Goal: Book appointment/travel/reservation

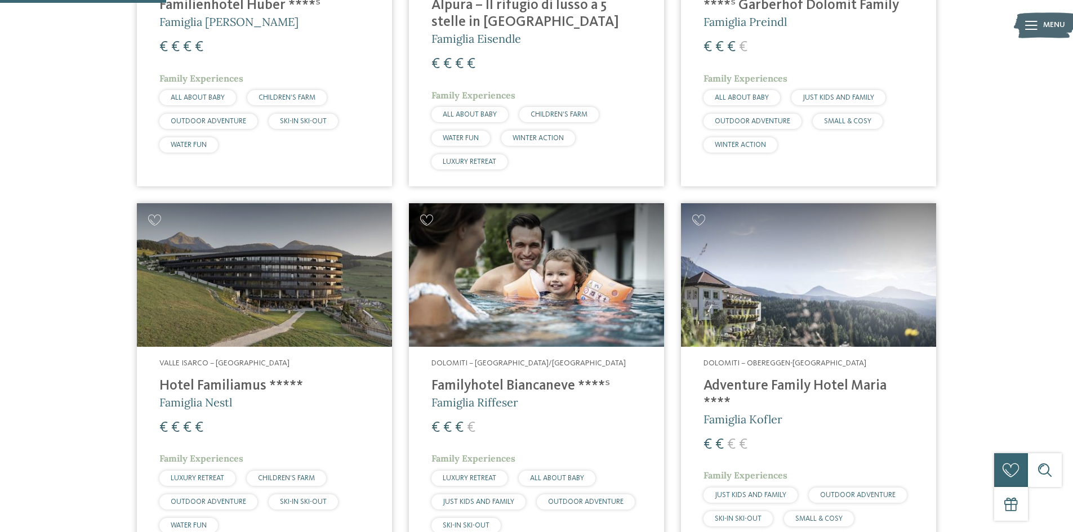
scroll to position [619, 0]
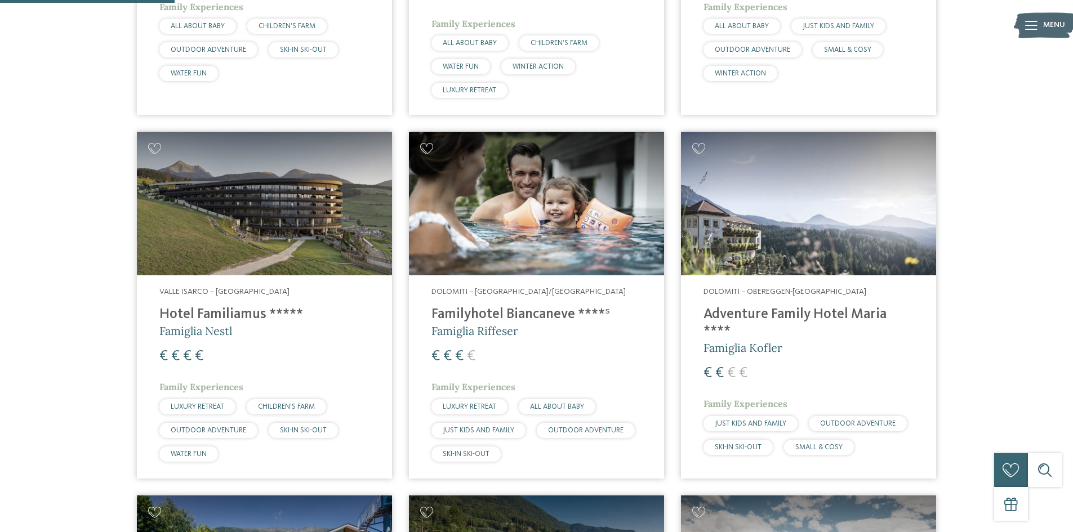
click at [826, 315] on h4 "Adventure Family Hotel Maria ****" at bounding box center [808, 323] width 210 height 34
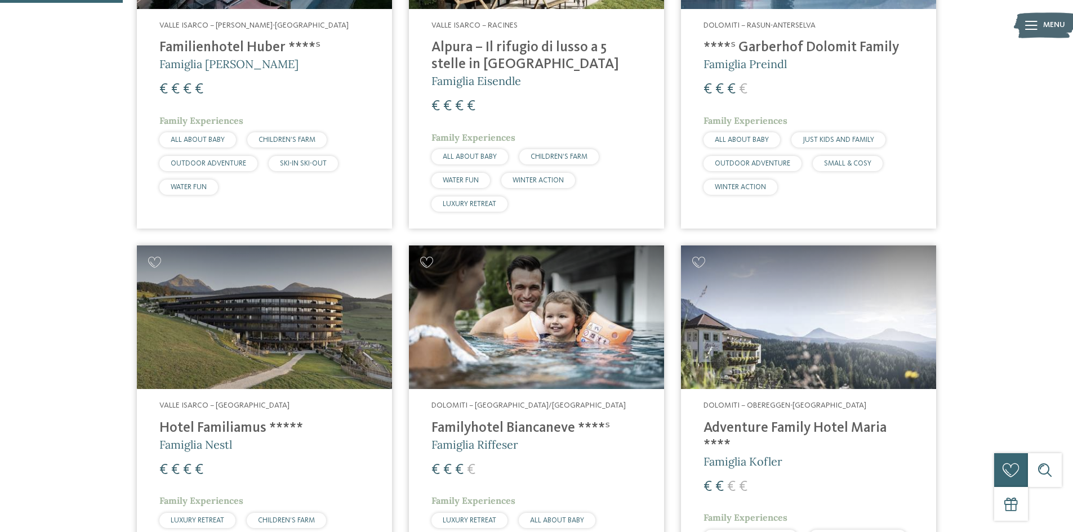
scroll to position [507, 0]
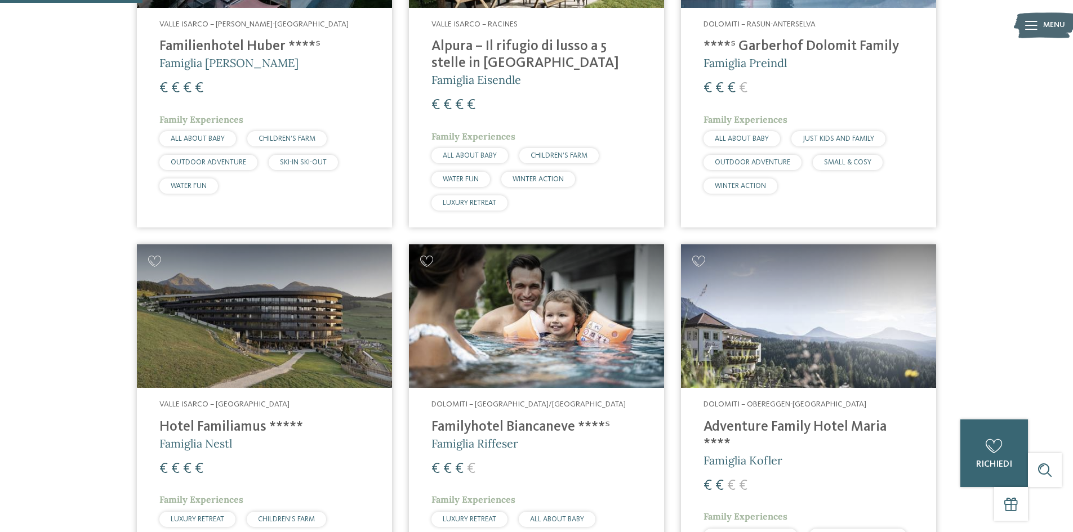
click at [368, 408] on address "Valle Isarco – Maranza" at bounding box center [264, 404] width 210 height 11
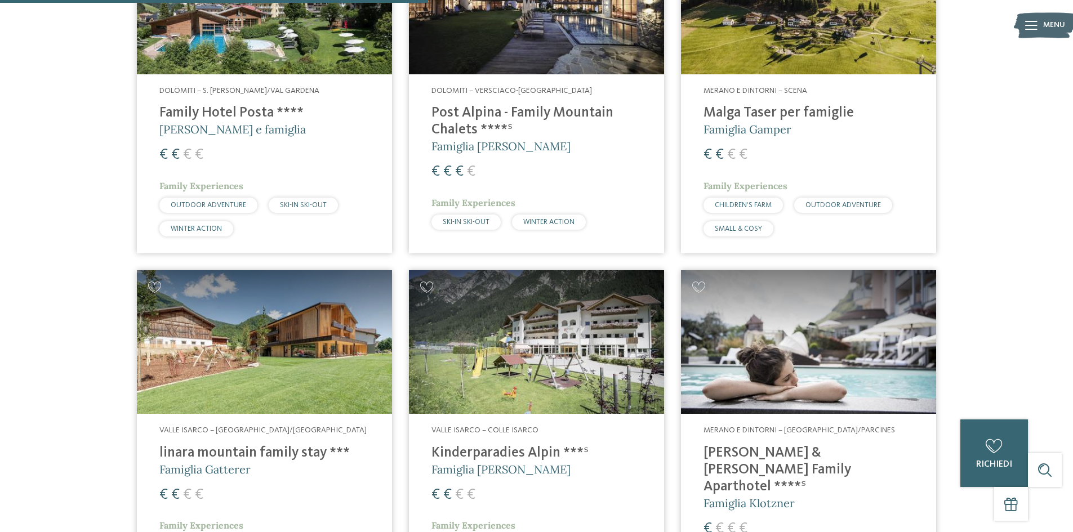
scroll to position [1577, 0]
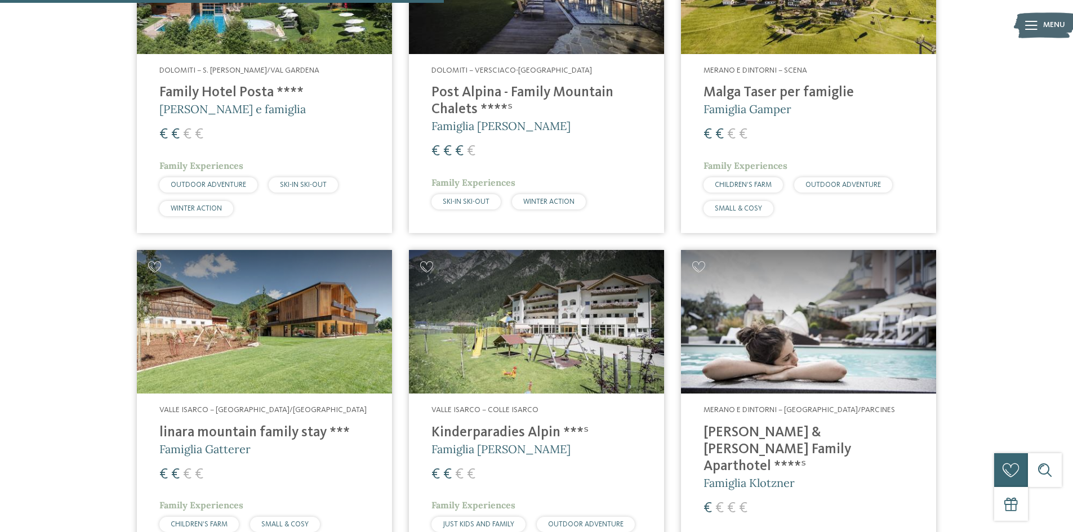
click at [631, 441] on h5 "Famiglia Außerhofer" at bounding box center [536, 449] width 210 height 16
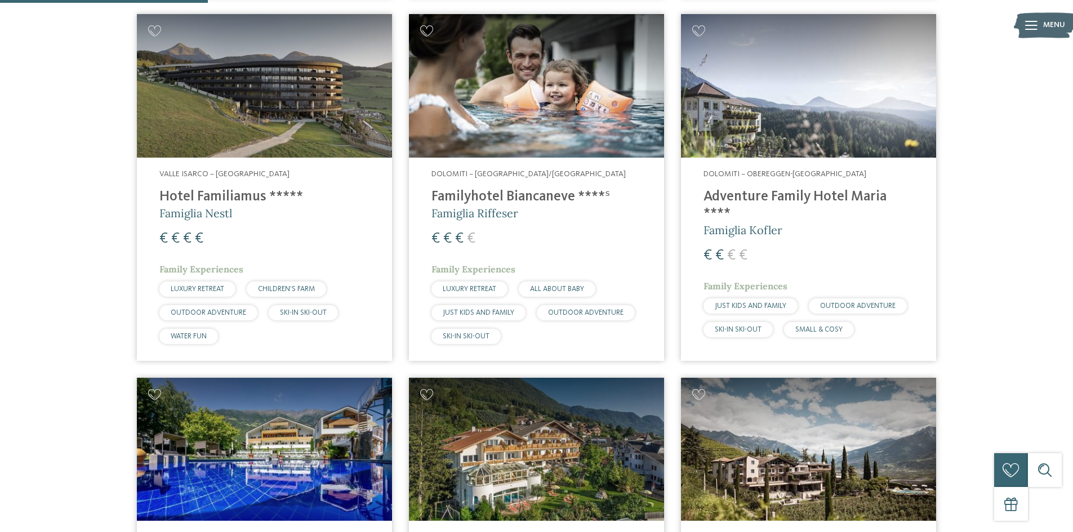
scroll to position [676, 0]
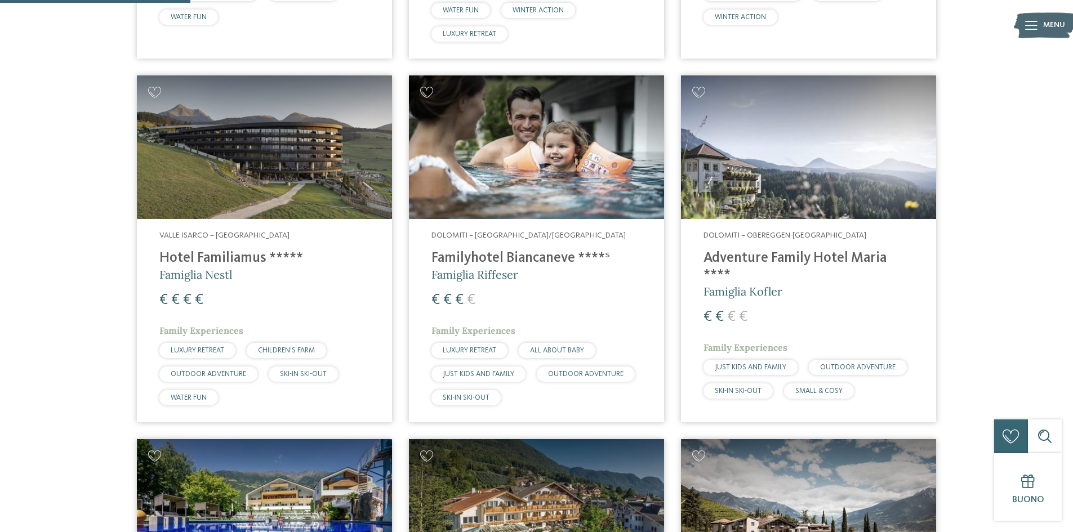
click at [837, 307] on div "€ € € €" at bounding box center [808, 317] width 210 height 20
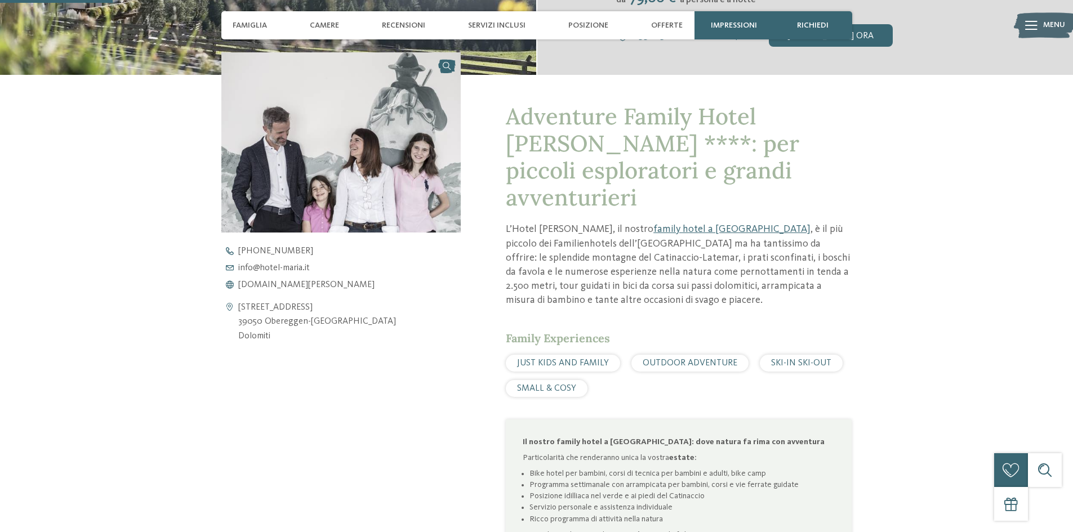
scroll to position [394, 0]
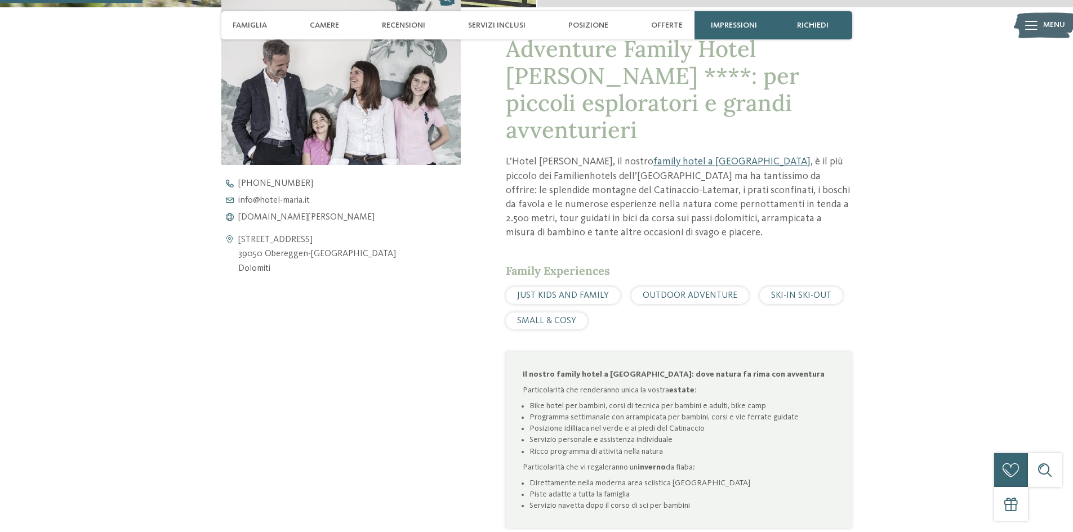
scroll to position [394, 0]
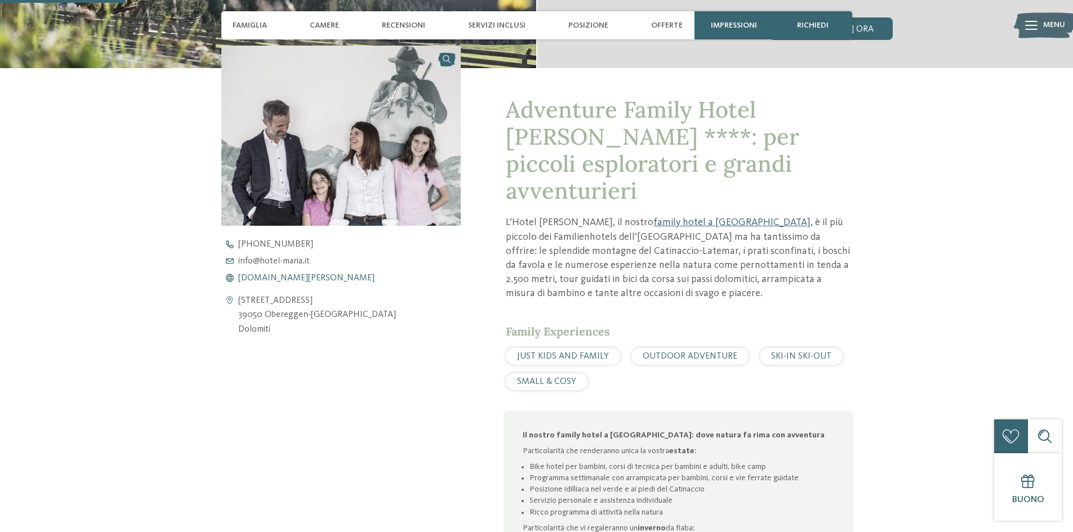
click at [272, 276] on span "[DOMAIN_NAME][PERSON_NAME]" at bounding box center [306, 278] width 136 height 9
